Goal: Information Seeking & Learning: Find contact information

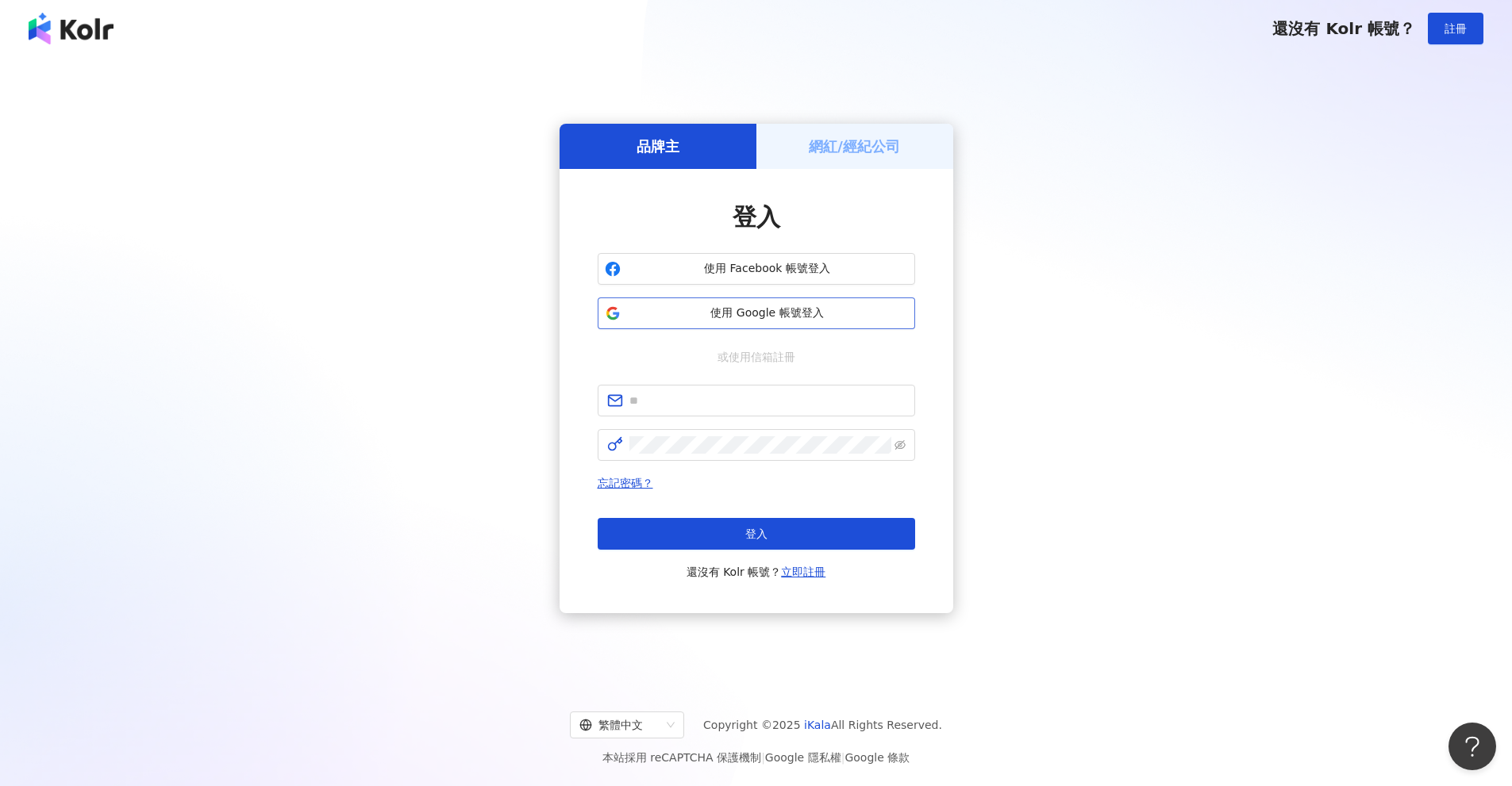
click at [730, 316] on span "使用 Google 帳號登入" at bounding box center [768, 313] width 281 height 16
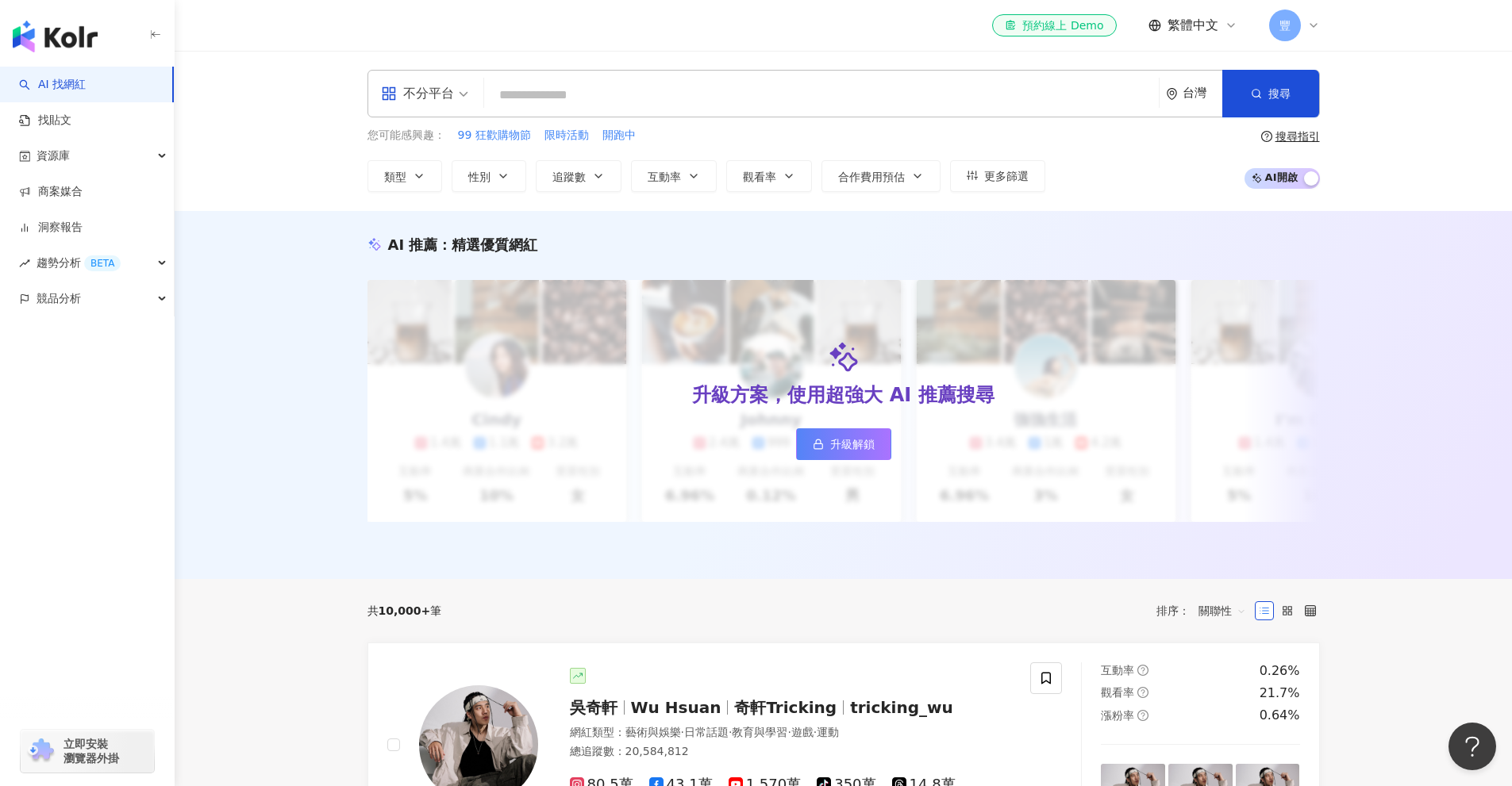
click at [865, 89] on input "search" at bounding box center [821, 95] width 662 height 30
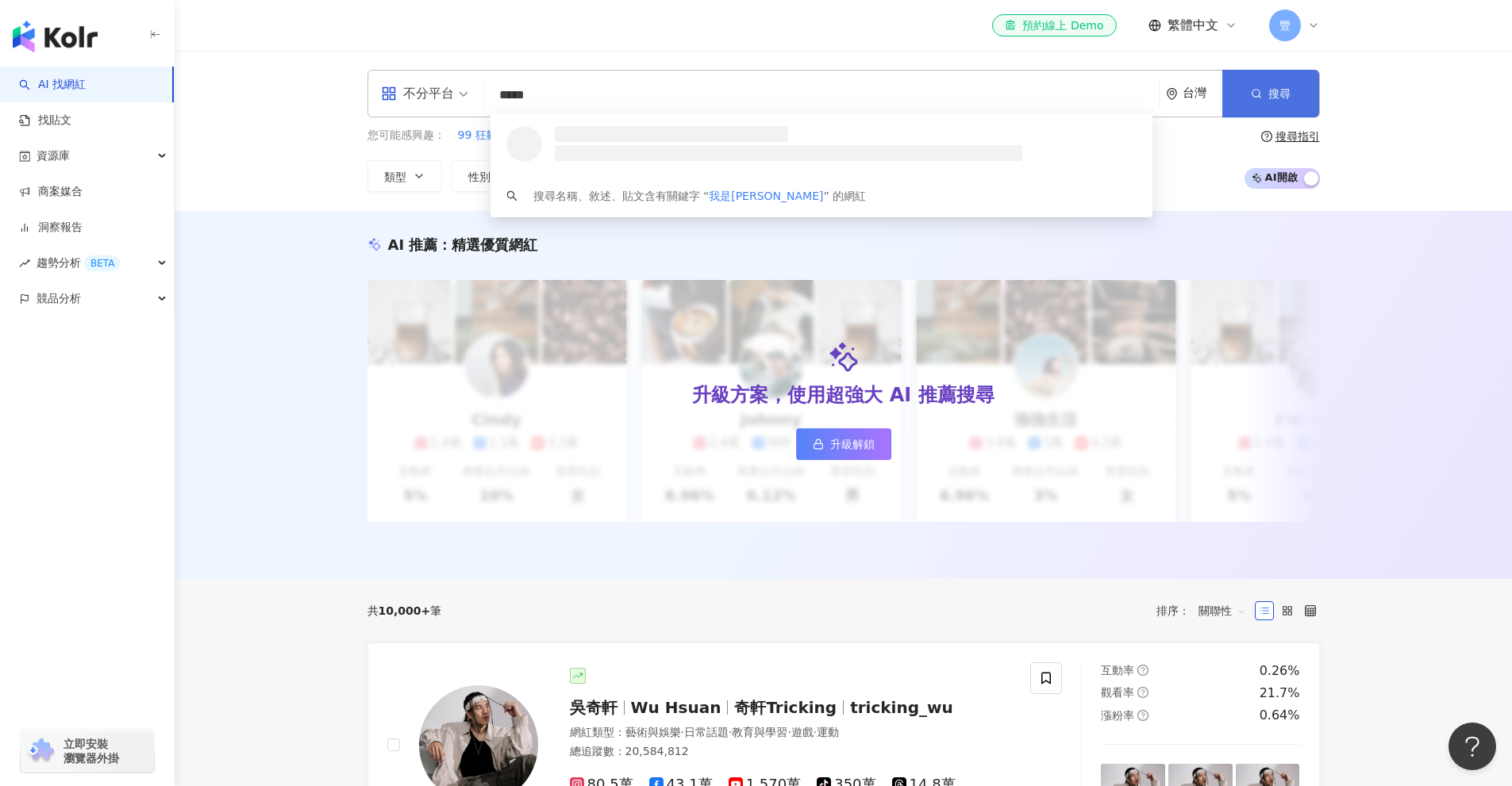
click at [1266, 84] on button "搜尋" at bounding box center [1271, 93] width 97 height 47
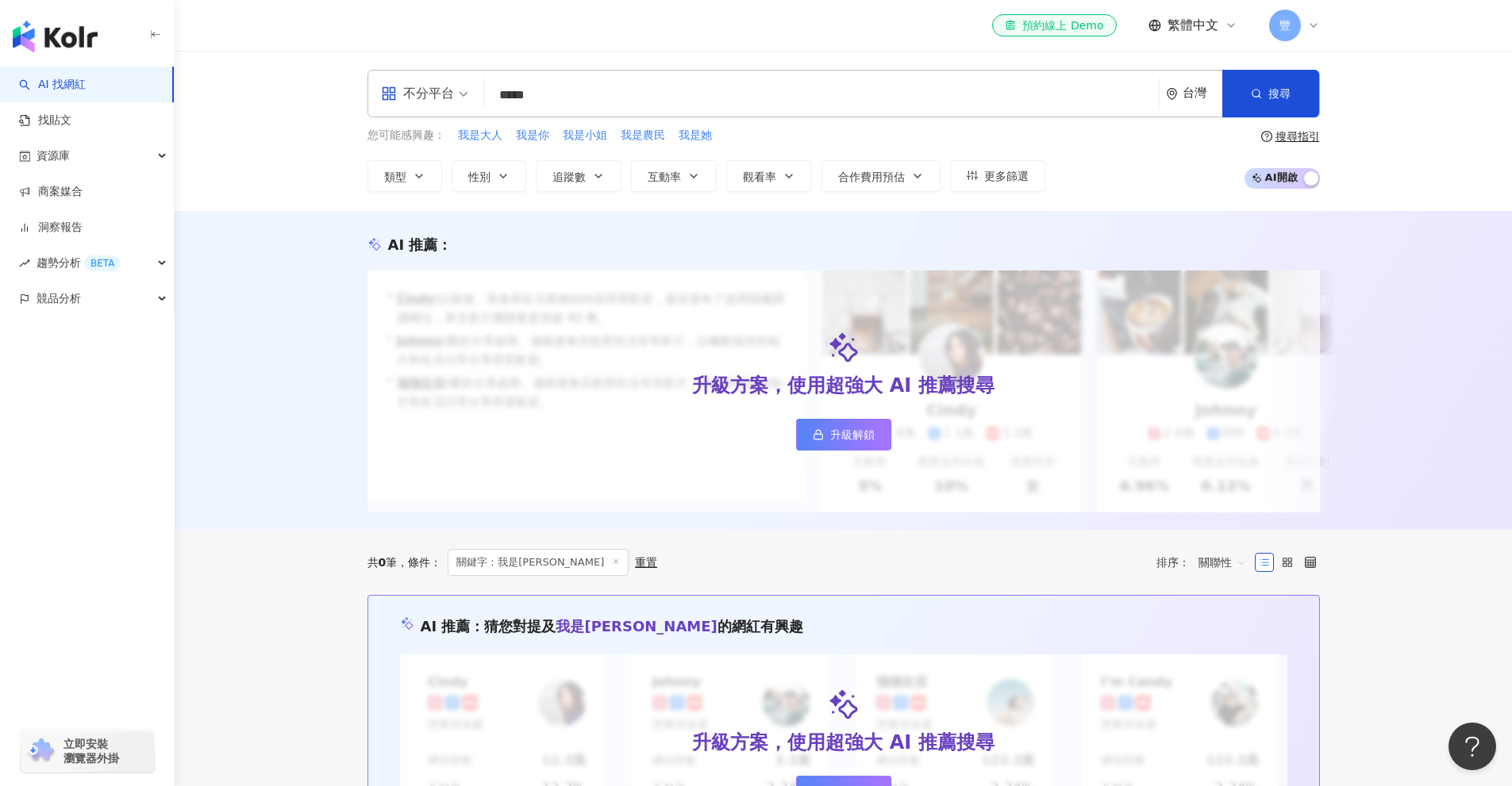
click at [605, 55] on div "不分平台 ***** 台灣 搜尋 loading 搜尋名稱、敘述、貼文含有關鍵字 “ 我是[PERSON_NAME] ” 的網紅 您可能感興趣： 我是大人 我…" at bounding box center [843, 131] width 1337 height 160
click at [619, 91] on input "*****" at bounding box center [821, 95] width 662 height 30
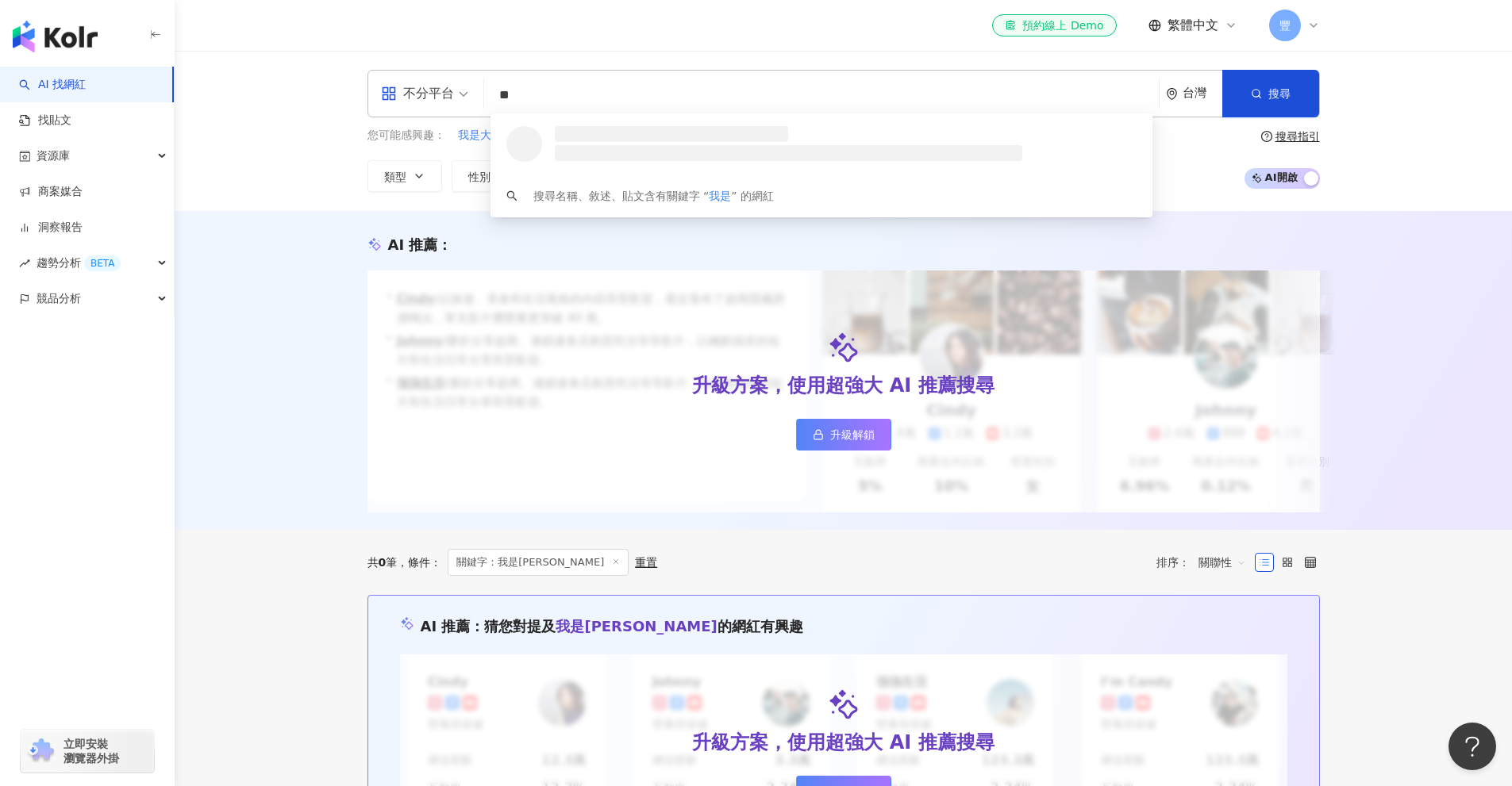
type input "*"
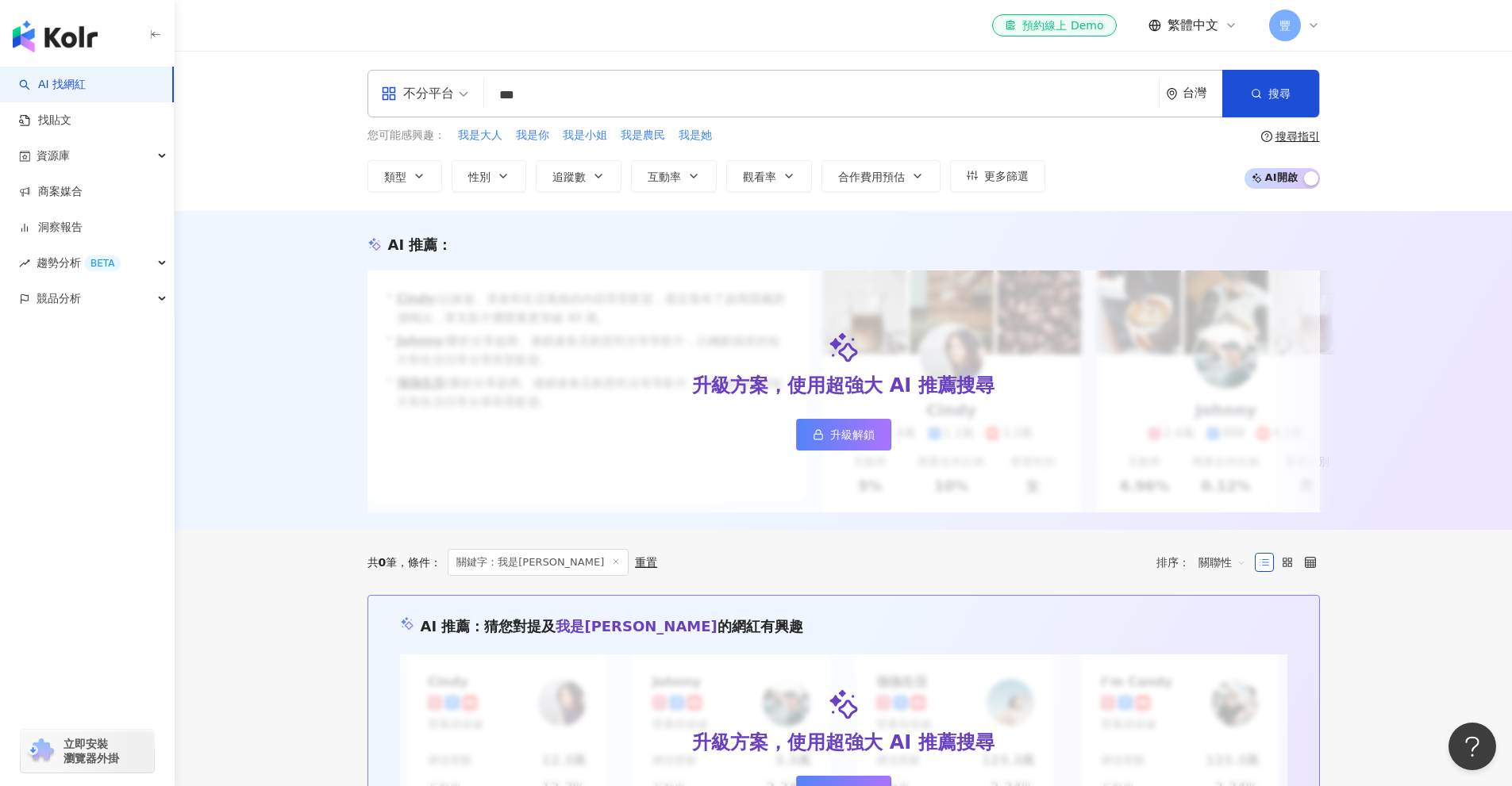
type input "***"
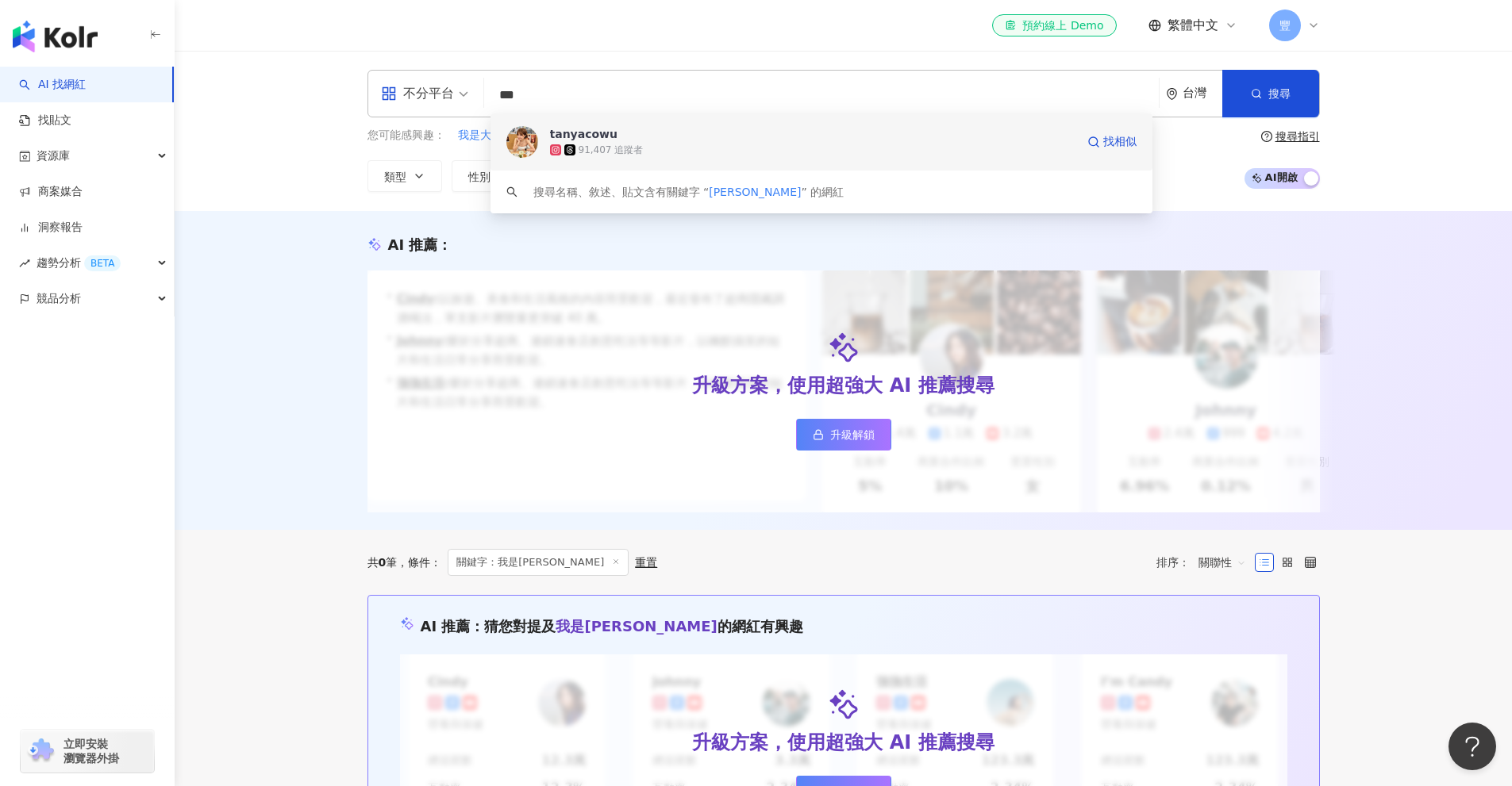
click at [619, 143] on div "91,407 追蹤者" at bounding box center [611, 150] width 65 height 13
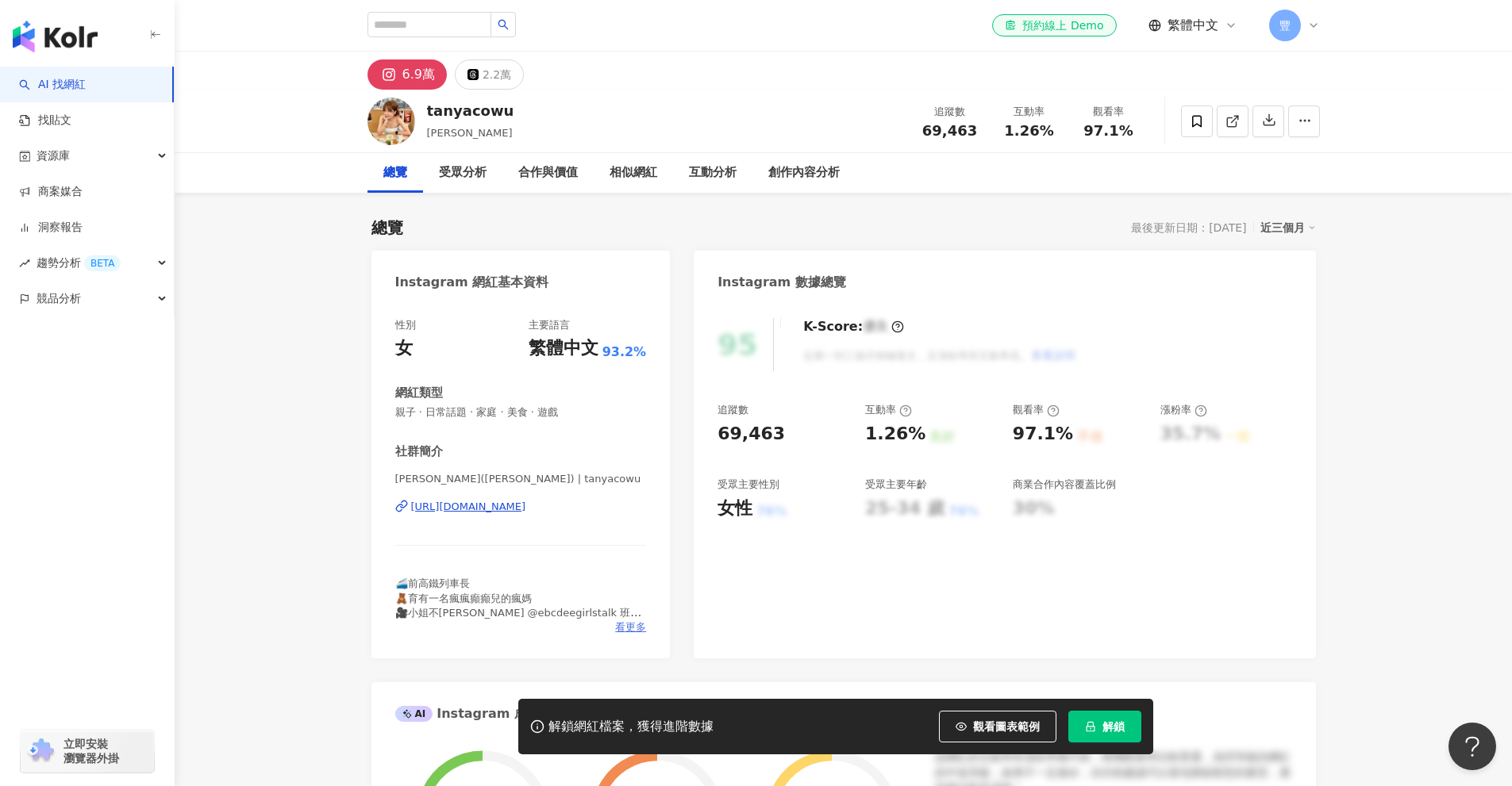
click at [634, 632] on span "看更多" at bounding box center [630, 627] width 31 height 14
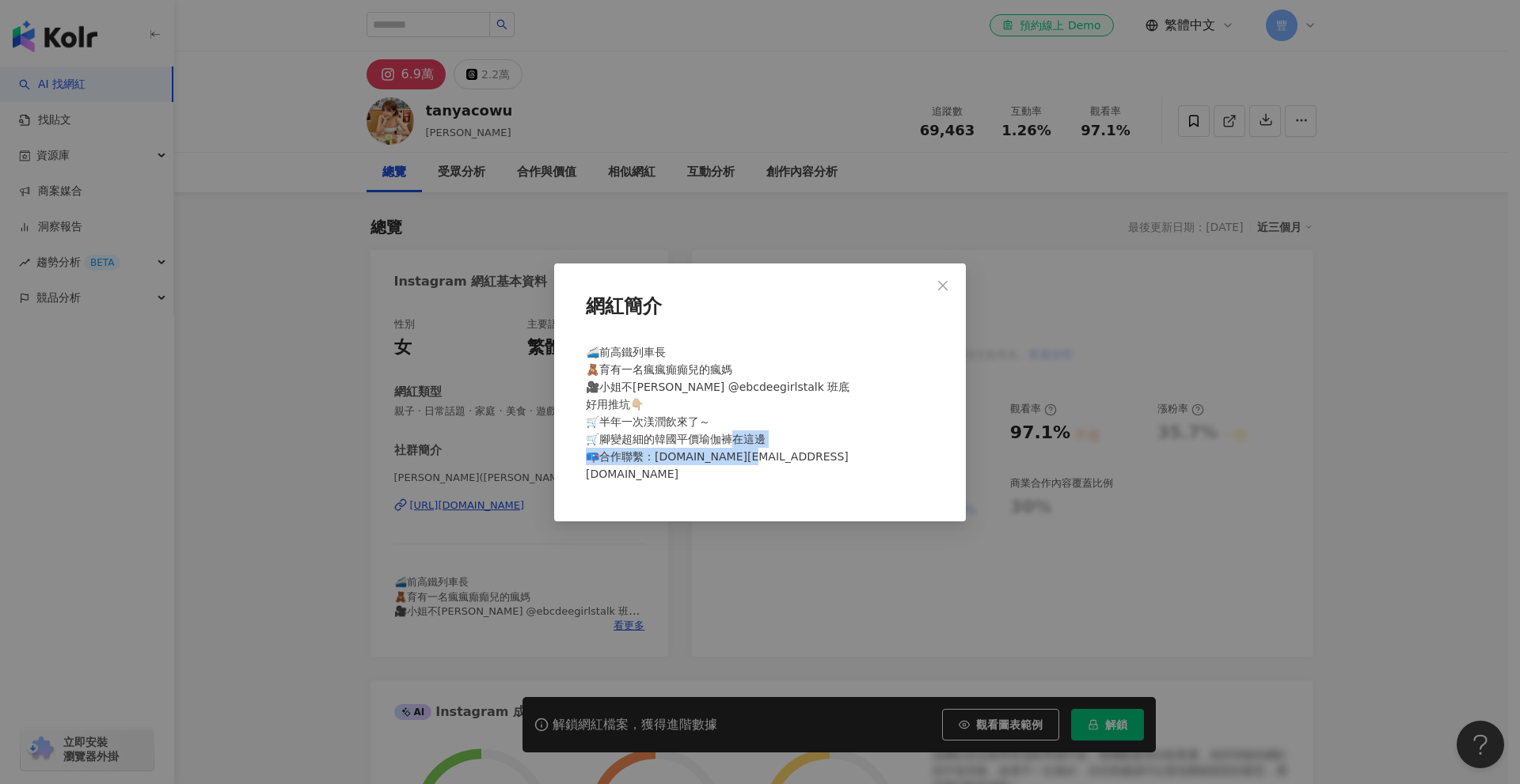
drag, startPoint x: 835, startPoint y: 477, endPoint x: 658, endPoint y: 466, distance: 177.3
click at [658, 466] on div "🚄前高鐵列車長 🧸育有一名瘋瘋癲癲兒的瘋媽 🎥小姐不熙娣 @ebcdeegirlstalk 班底 好用推坑👇🏼 🛒半年一次渼潤飲來了～ 🛒腳變超細的韓國平價瑜…" at bounding box center [759, 419] width 361 height 165
copy span "u.studio@gmail.com"
click at [784, 460] on span "🚄前高鐵列車長 🧸育有一名瘋瘋癲癲兒的瘋媽 🎥小姐不熙娣 @ebcdeegirlstalk 班底 好用推坑👇🏼 🛒半年一次渼潤飲來了～ 🛒腳變超細的韓國平價瑜…" at bounding box center [717, 413] width 264 height 135
click at [943, 292] on icon "close" at bounding box center [943, 286] width 13 height 13
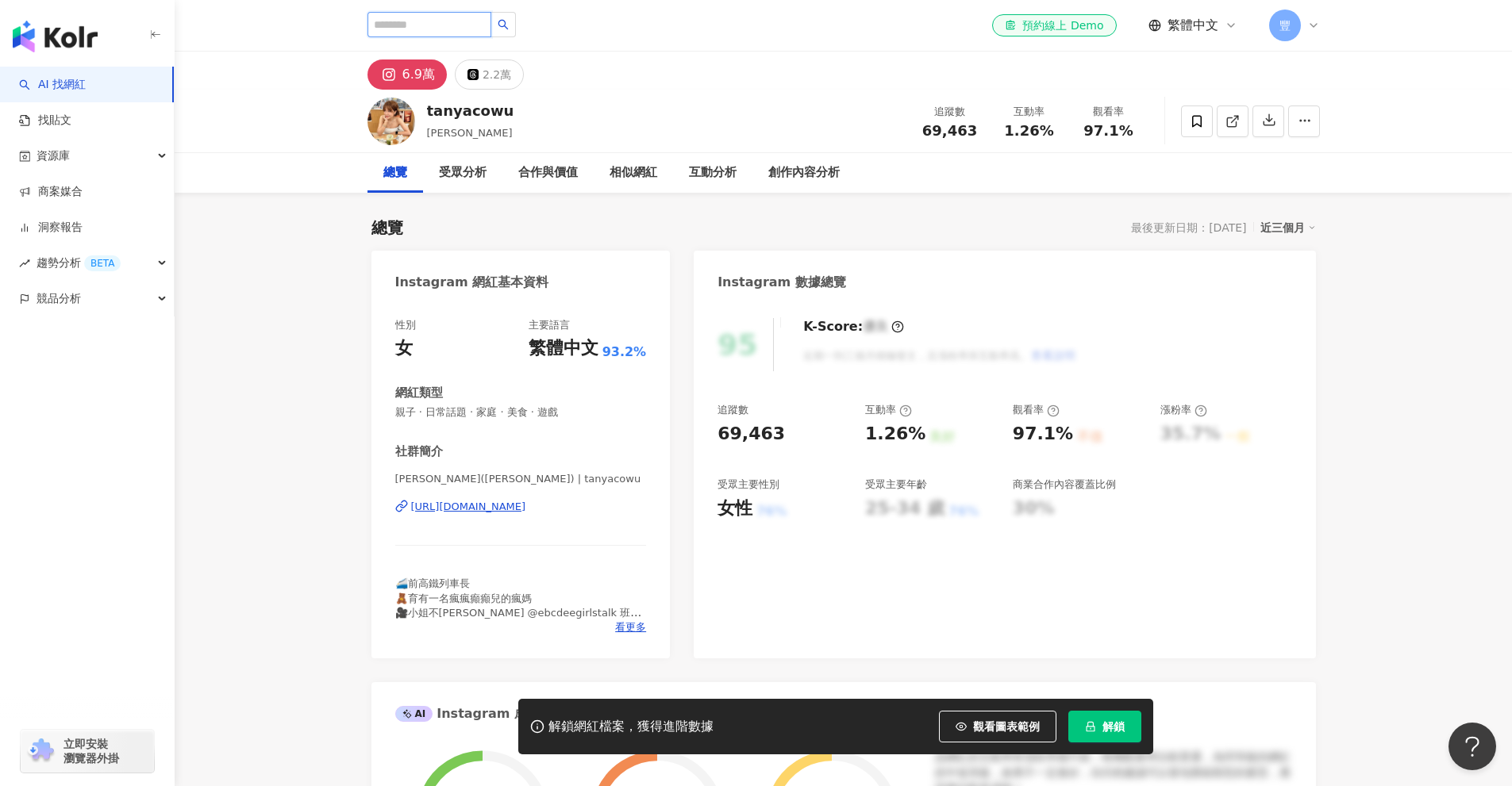
click at [491, 16] on input "search" at bounding box center [429, 24] width 124 height 25
paste input "**********"
type input "**********"
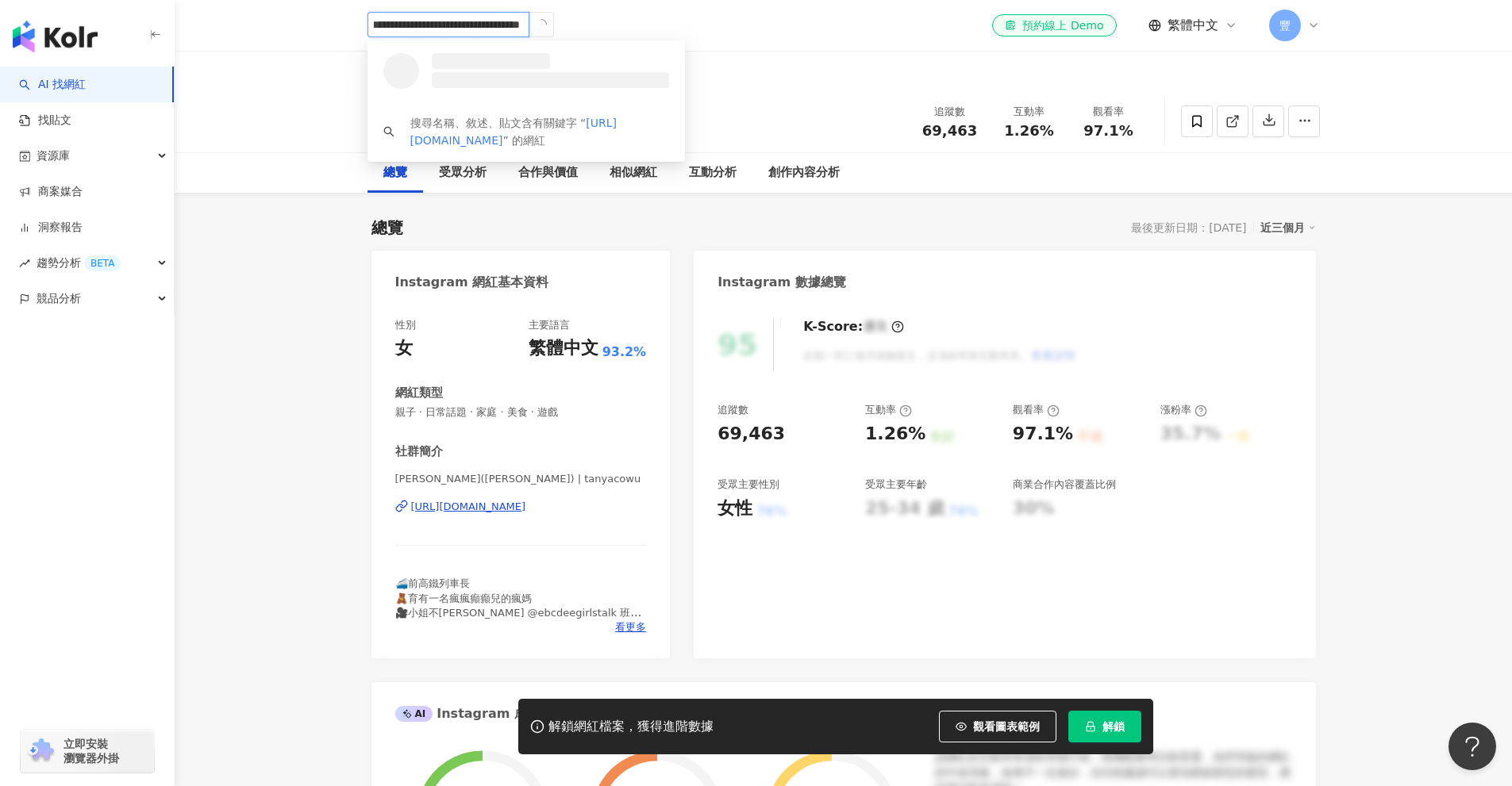
click at [494, 15] on input "**********" at bounding box center [448, 24] width 162 height 25
click at [511, 66] on span "傑克夫妻兩個娃" at bounding box center [478, 60] width 103 height 16
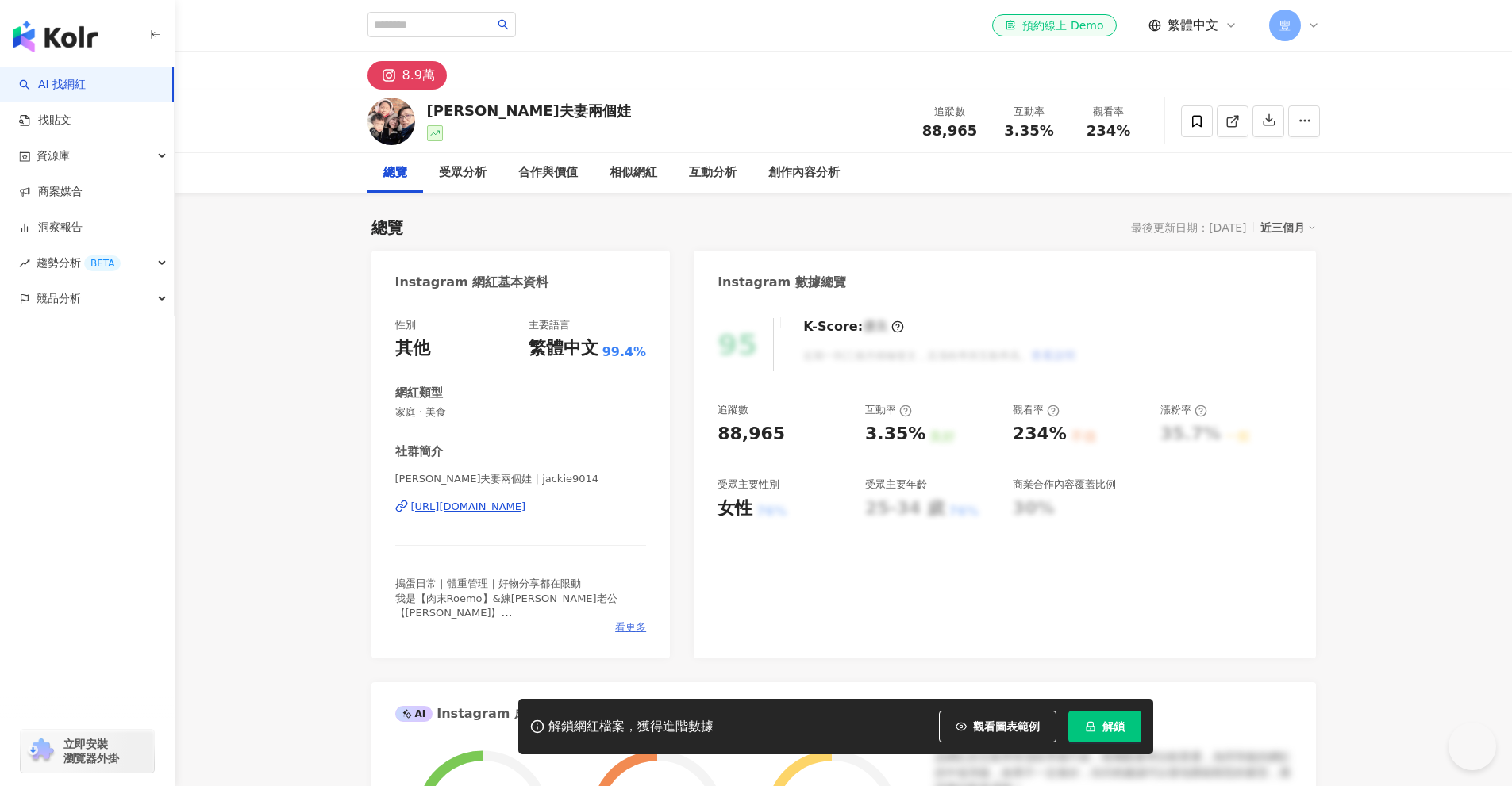
click at [622, 633] on span "看更多" at bounding box center [630, 627] width 31 height 14
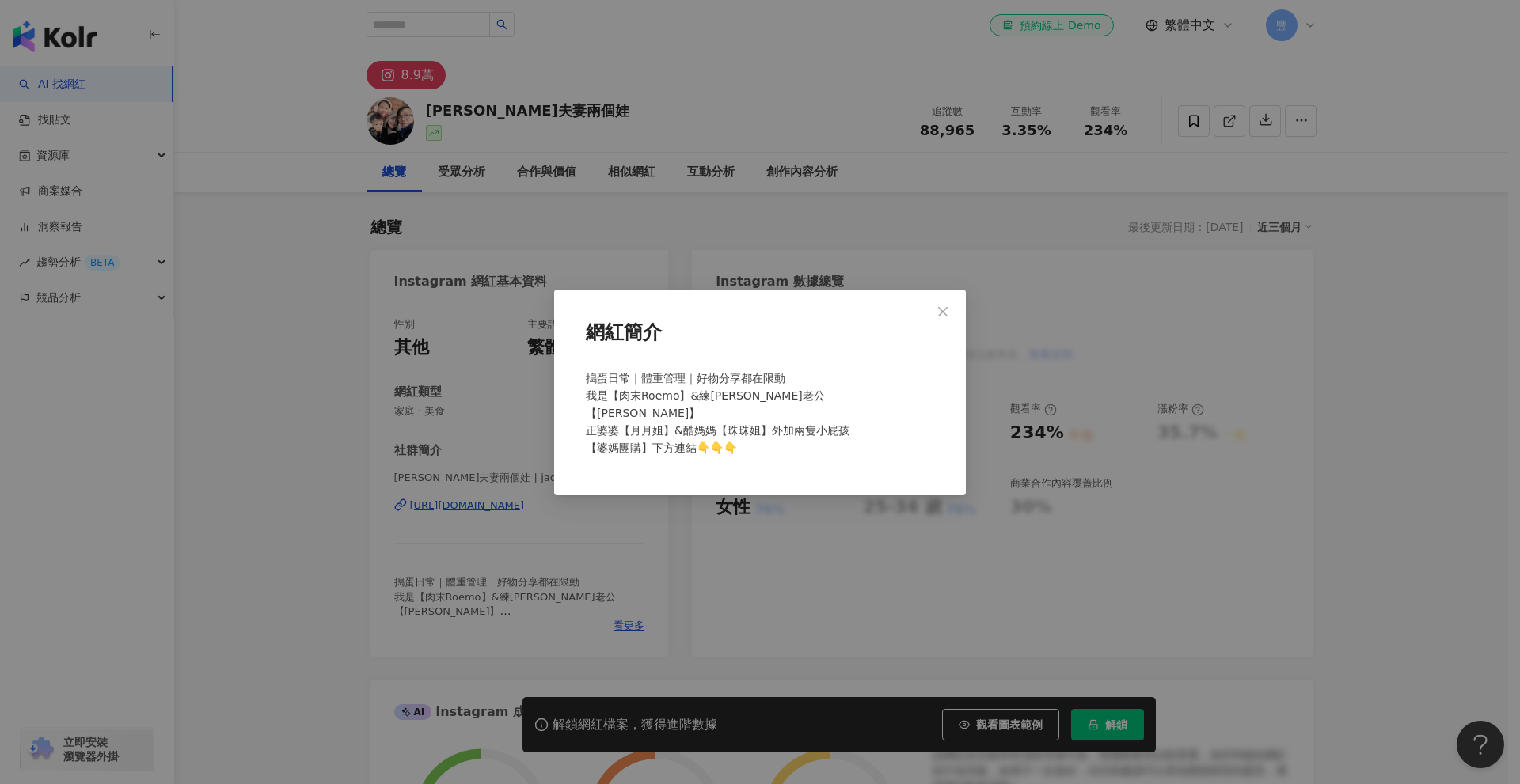
click at [782, 415] on span "搗蛋日常｜體重管理｜好物分享都在限動 我是【肉末Roemo】&練肖維老公【傑克】 正婆婆【月月姐】&酷媽媽【珠珠姐】外加兩隻小屁孩 【婆媽團購】下方連結👇👇👇" at bounding box center [717, 413] width 264 height 83
drag, startPoint x: 697, startPoint y: 395, endPoint x: 816, endPoint y: 443, distance: 128.3
click at [816, 443] on div "搗蛋日常｜體重管理｜好物分享都在限動 我是【肉末Roemo】&練肖維老公【傑克】 正婆婆【月月姐】&酷媽媽【珠珠姐】外加兩隻小屁孩 【婆媽團購】下方連結👇👇👇" at bounding box center [759, 419] width 361 height 113
click at [950, 318] on span "Close" at bounding box center [943, 312] width 32 height 13
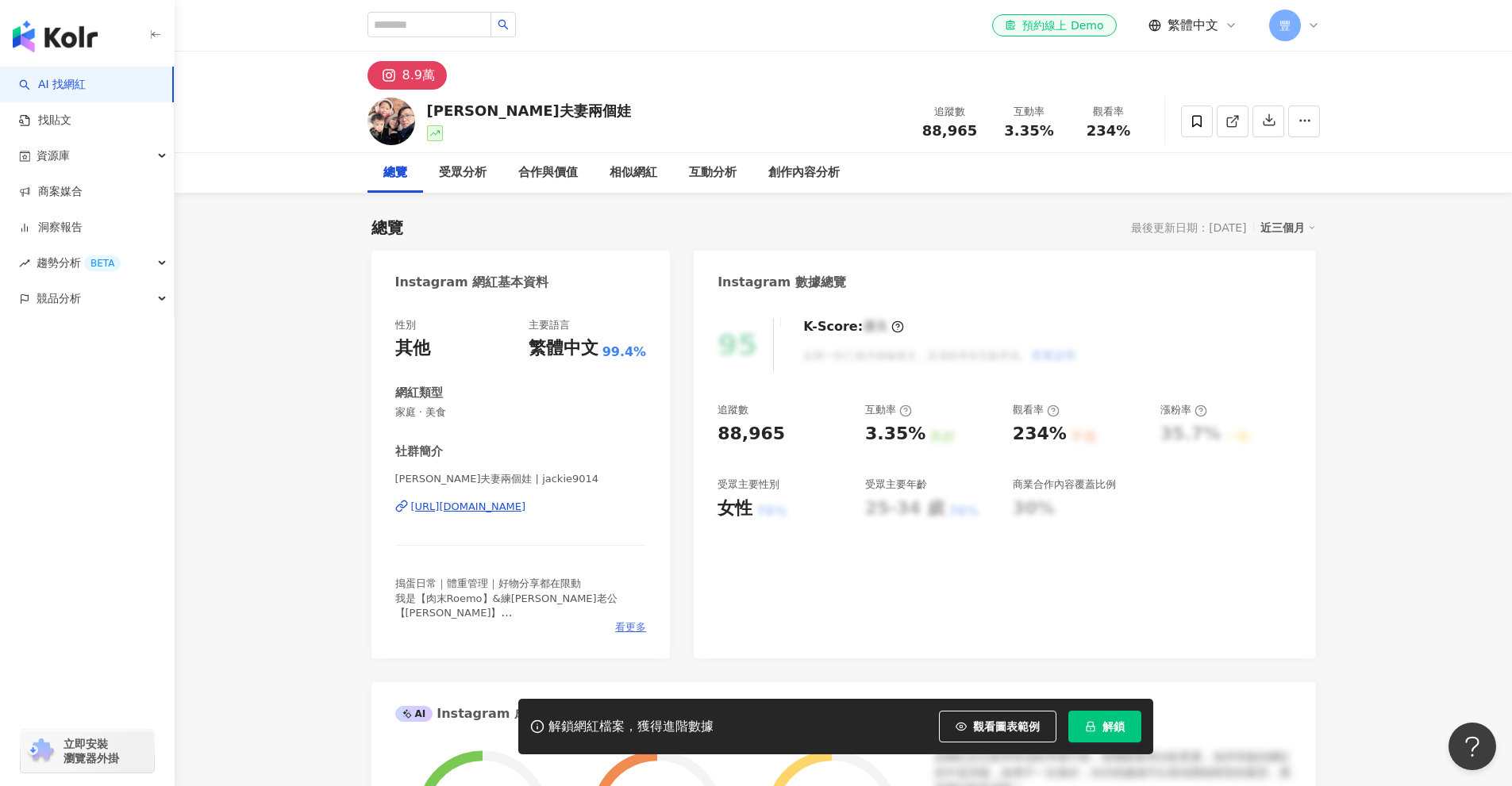
click at [635, 629] on span "看更多" at bounding box center [630, 627] width 31 height 14
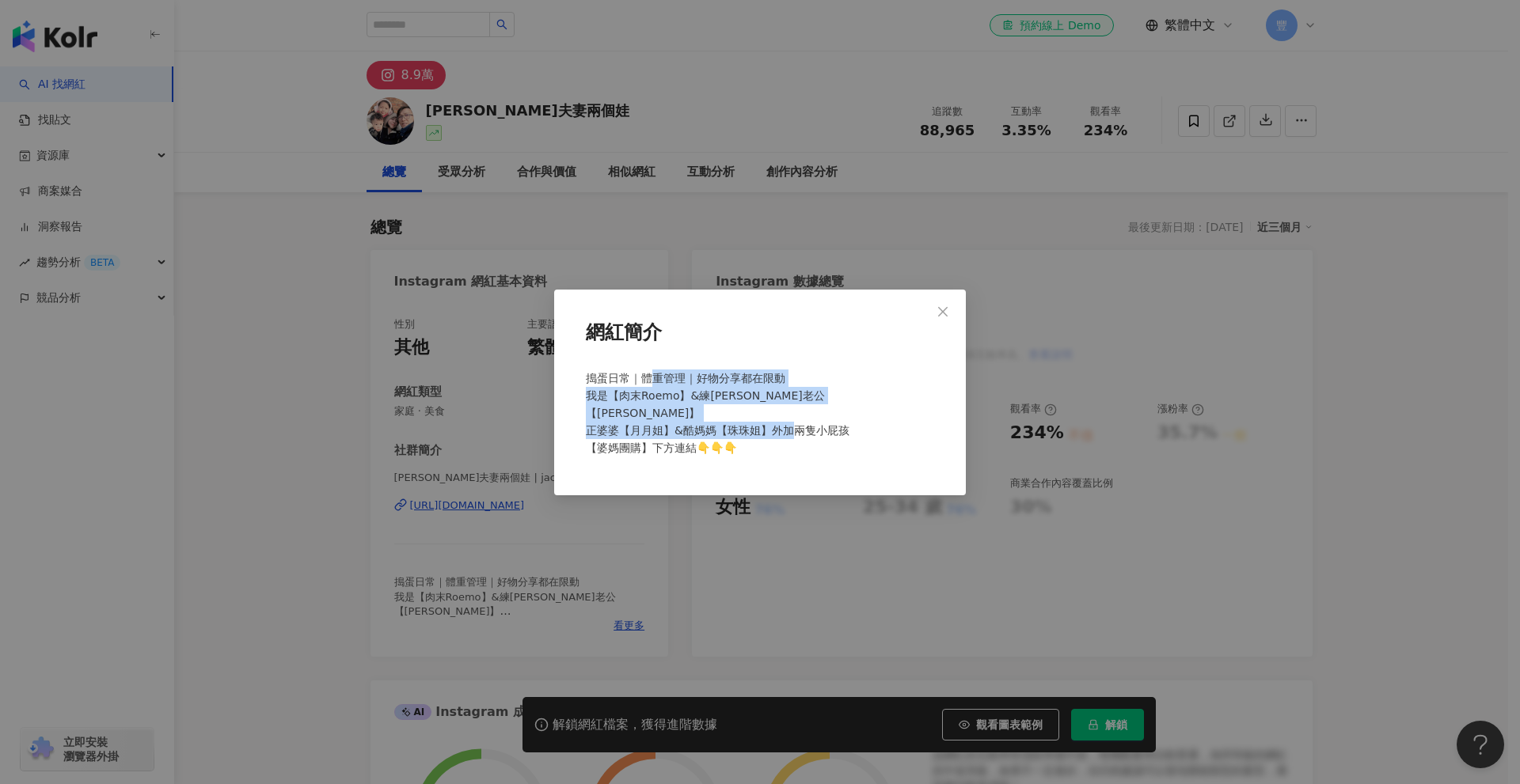
drag, startPoint x: 736, startPoint y: 443, endPoint x: 649, endPoint y: 377, distance: 109.2
click at [649, 377] on div "搗蛋日常｜體重管理｜好物分享都在限動 我是【肉末Roemo】&練肖維老公【傑克】 正婆婆【月月姐】&酷媽媽【珠珠姐】外加兩隻小屁孩 【婆媽團購】下方連結👇👇👇" at bounding box center [759, 419] width 361 height 113
drag, startPoint x: 772, startPoint y: 443, endPoint x: 718, endPoint y: 450, distance: 54.5
click at [772, 444] on div "搗蛋日常｜體重管理｜好物分享都在限動 我是【肉末Roemo】&練肖維老公【傑克】 正婆婆【月月姐】&酷媽媽【珠珠姐】外加兩隻小屁孩 【婆媽團購】下方連結👇👇👇" at bounding box center [759, 419] width 361 height 113
click at [648, 446] on span "搗蛋日常｜體重管理｜好物分享都在限動 我是【肉末Roemo】&練肖維老公【傑克】 正婆婆【月月姐】&酷媽媽【珠珠姐】外加兩隻小屁孩 【婆媽團購】下方連結👇👇👇" at bounding box center [717, 413] width 264 height 83
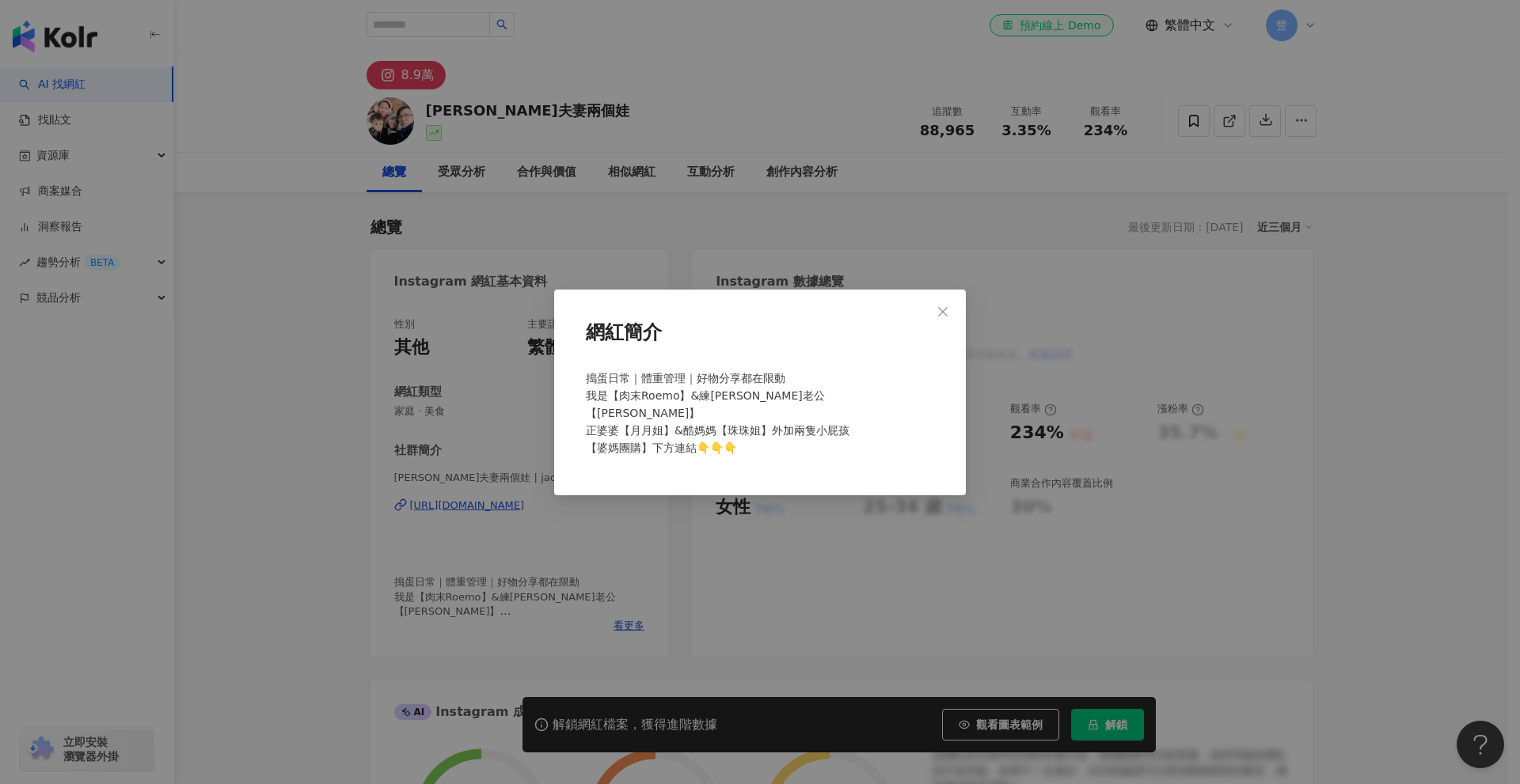
drag, startPoint x: 947, startPoint y: 315, endPoint x: 916, endPoint y: 326, distance: 32.9
click at [946, 315] on icon "close" at bounding box center [943, 312] width 13 height 13
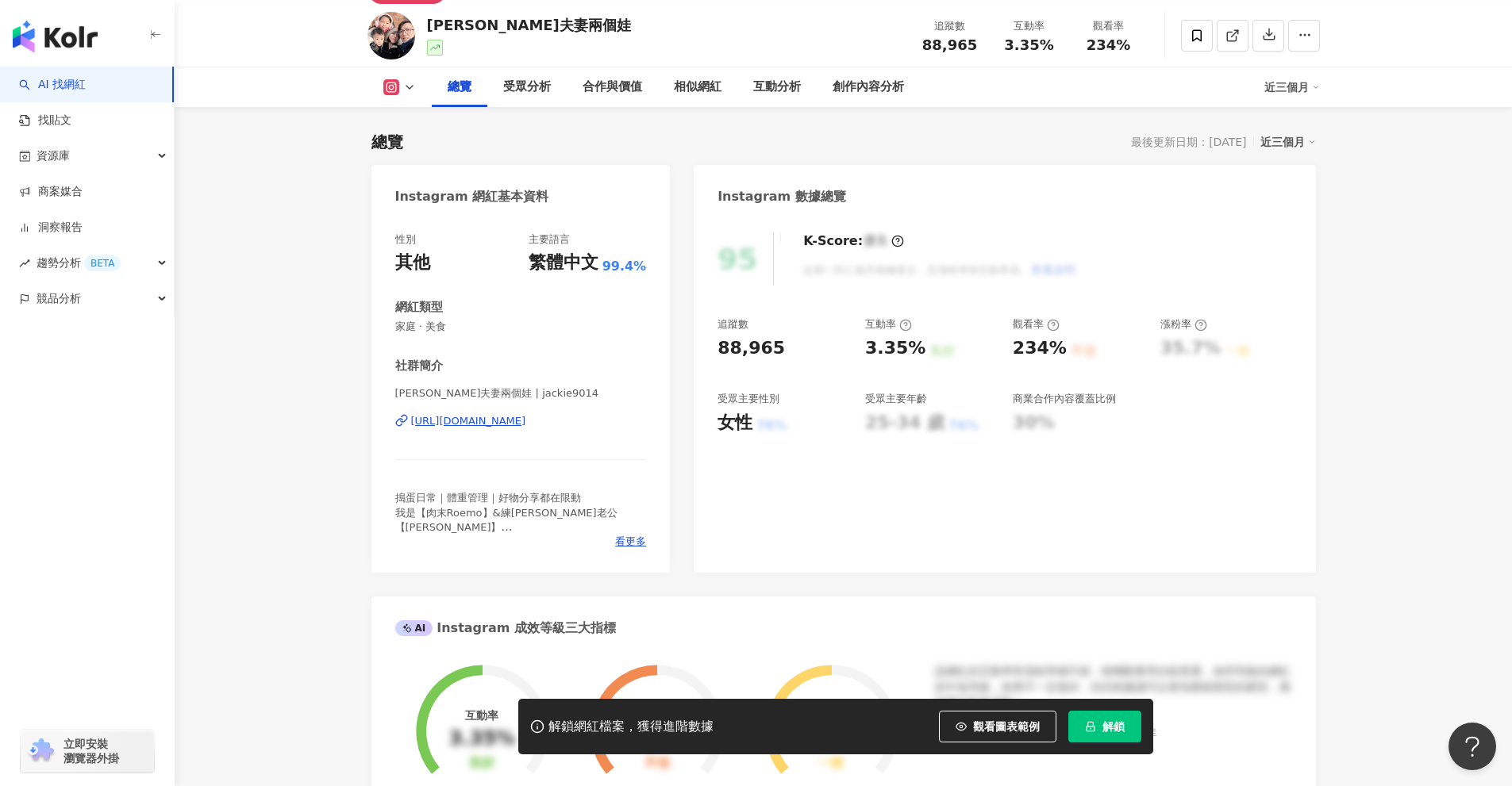
scroll to position [79, 0]
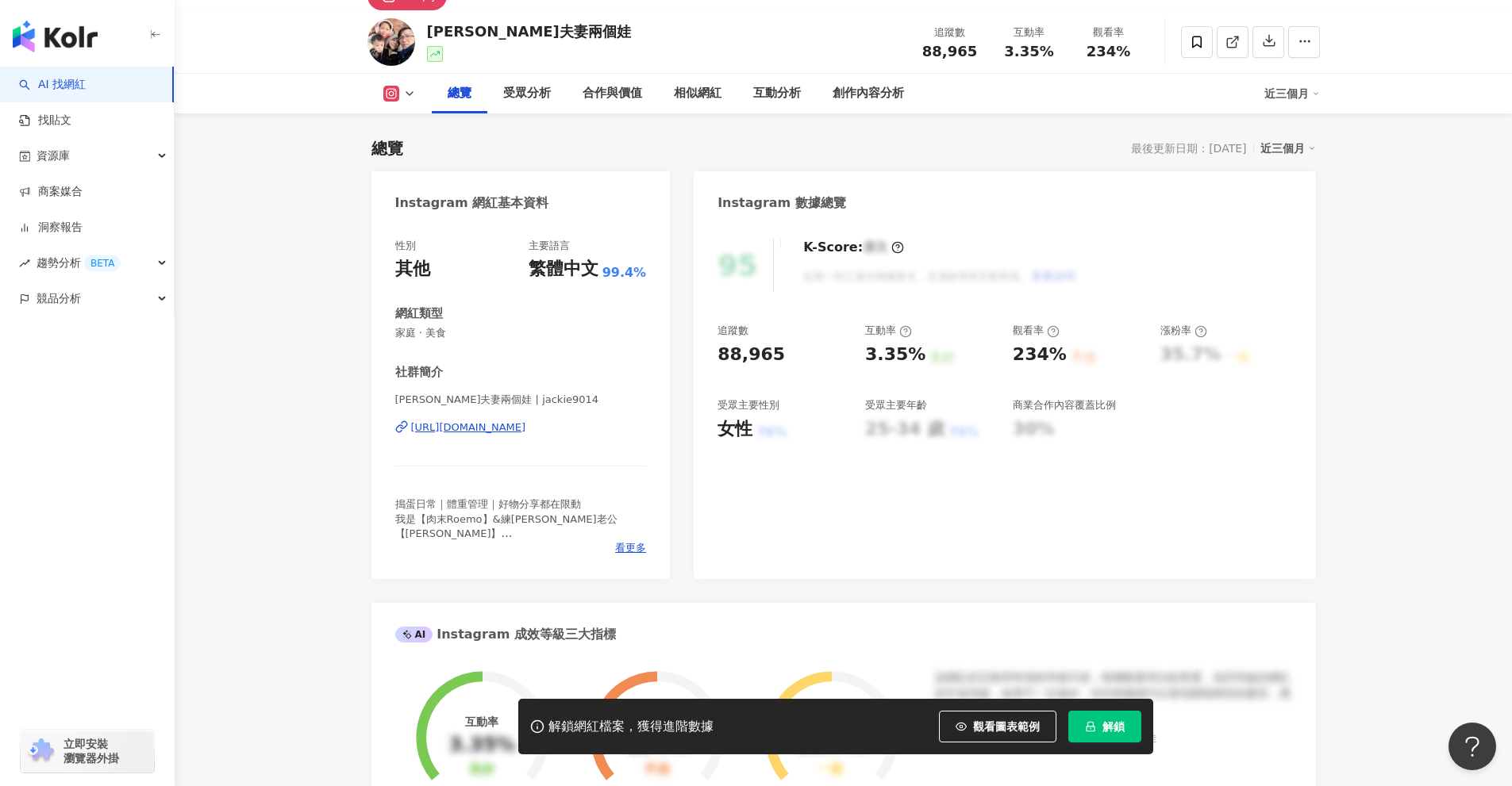
click at [526, 423] on div "https://www.instagram.com/jackie9014/" at bounding box center [469, 427] width 115 height 14
